Goal: Navigation & Orientation: Find specific page/section

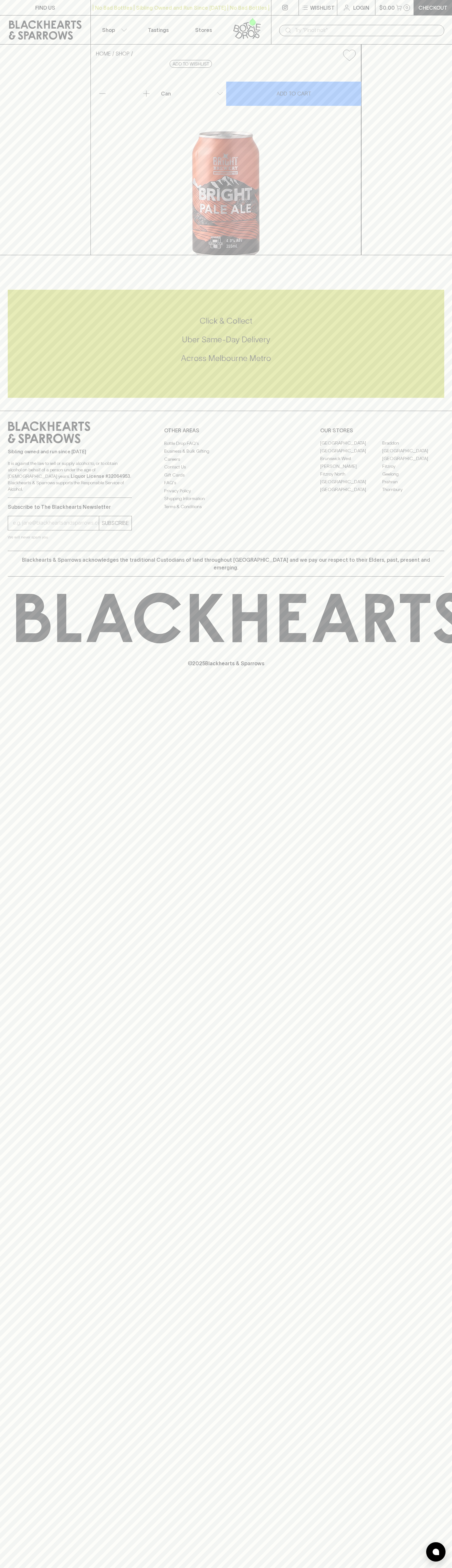
click at [44, 8] on p "FIND US" at bounding box center [45, 7] width 20 height 8
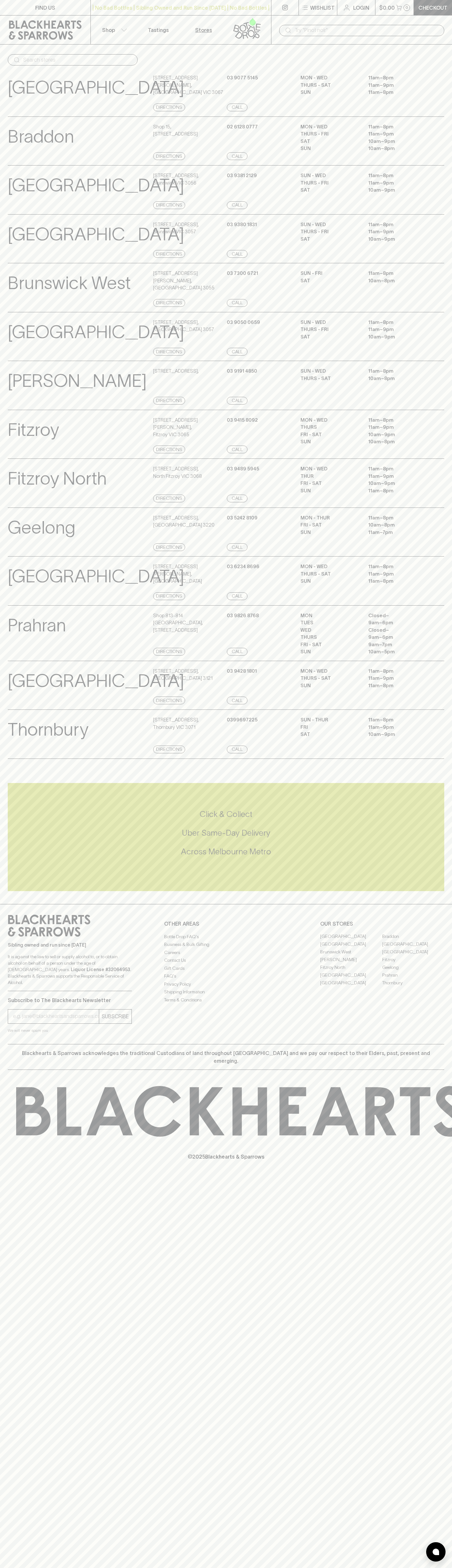
click at [118, 1567] on html "FIND US | No Bad Bottles | Sibling Owned and Run Since [DATE] | No Bad Bottles …" at bounding box center [226, 784] width 452 height 1568
click at [11, 1428] on div "FIND US | No Bad Bottles | Sibling Owned and Run Since [DATE] | No Bad Bottles …" at bounding box center [226, 784] width 452 height 1568
